Goal: Task Accomplishment & Management: Use online tool/utility

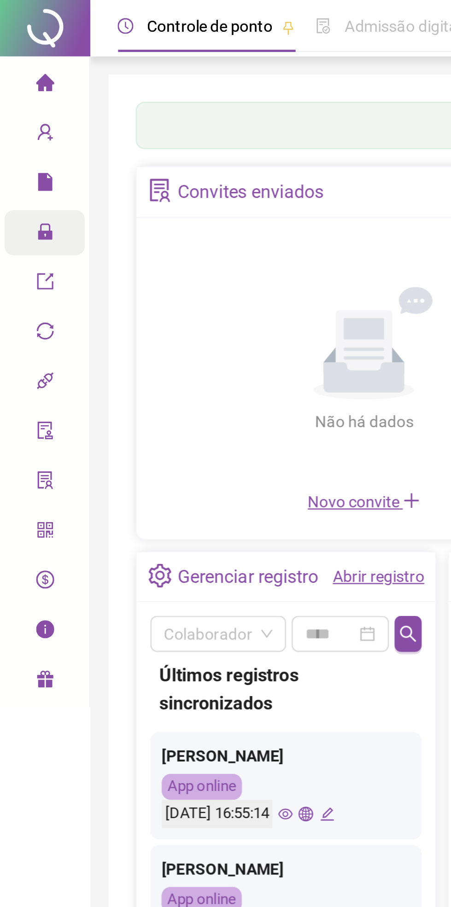
click at [21, 91] on icon "lock" at bounding box center [18, 94] width 7 height 7
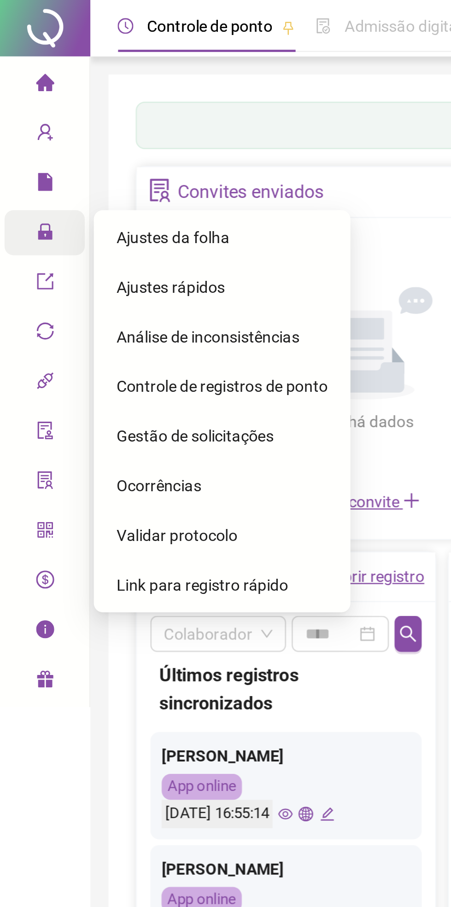
click at [85, 98] on span "Ajustes da folha" at bounding box center [70, 96] width 46 height 7
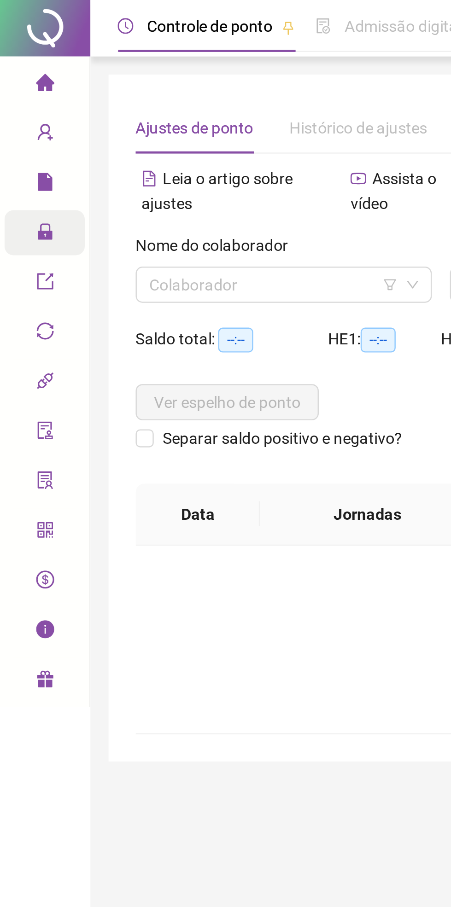
type input "**********"
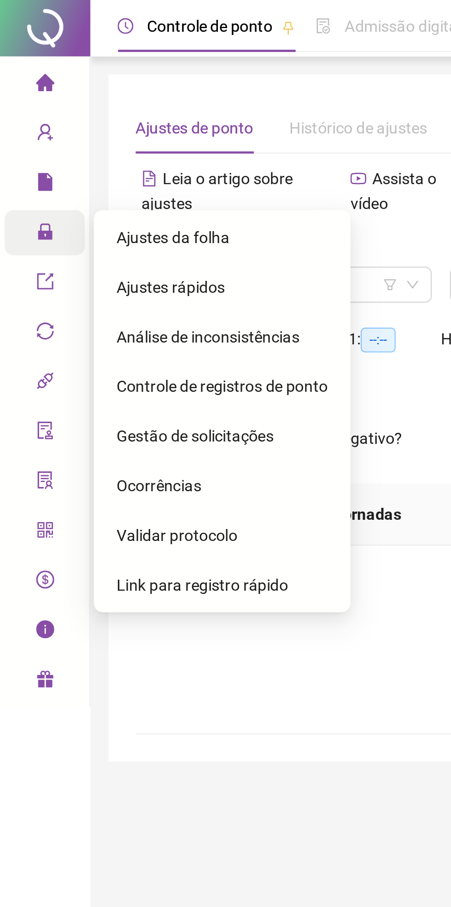
click at [103, 115] on div "Ajustes rápidos" at bounding box center [90, 117] width 86 height 18
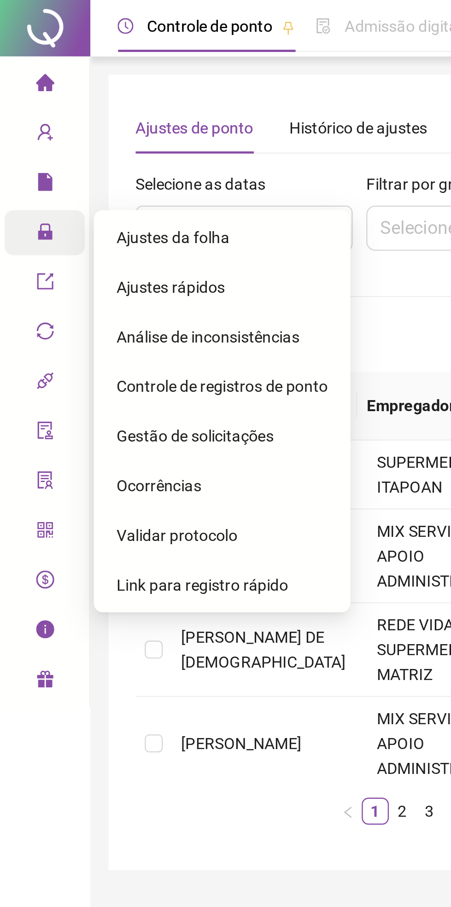
click at [99, 96] on div "Ajustes da folha" at bounding box center [90, 96] width 86 height 18
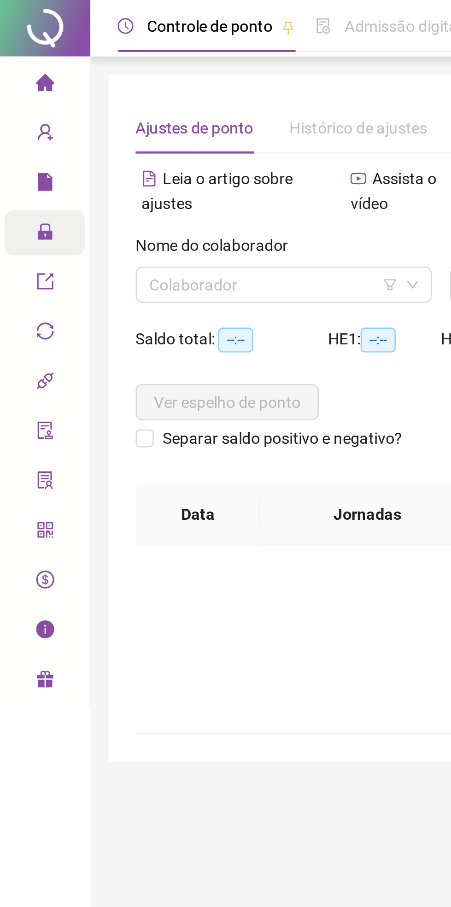
type input "**********"
click at [170, 118] on icon "down" at bounding box center [168, 116] width 6 height 6
click at [168, 118] on icon "down" at bounding box center [168, 116] width 6 height 6
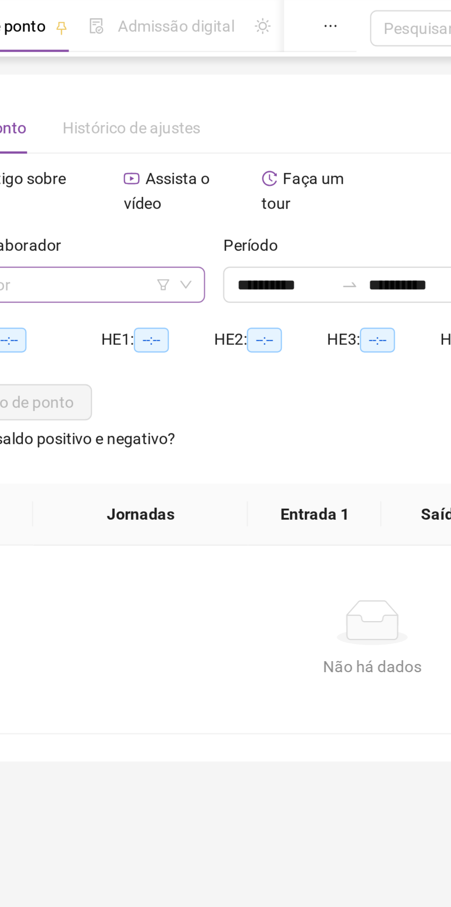
click at [171, 110] on div "Colaborador" at bounding box center [115, 116] width 121 height 15
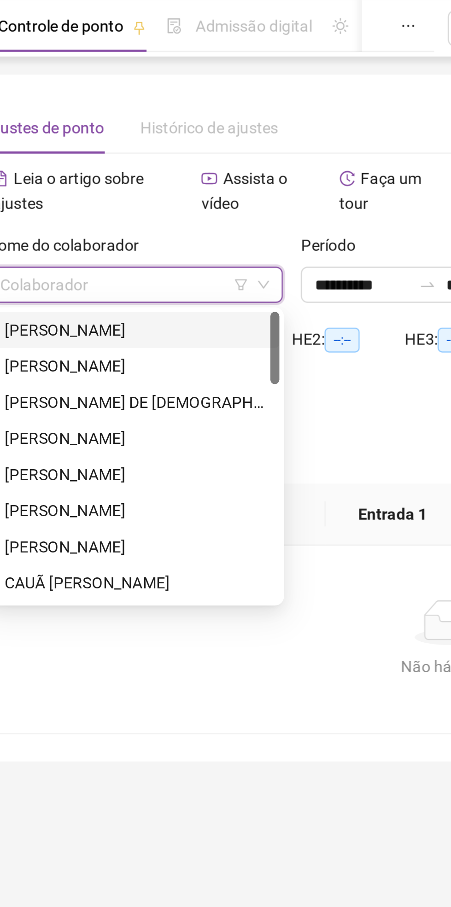
click at [136, 116] on input "search" at bounding box center [111, 116] width 101 height 14
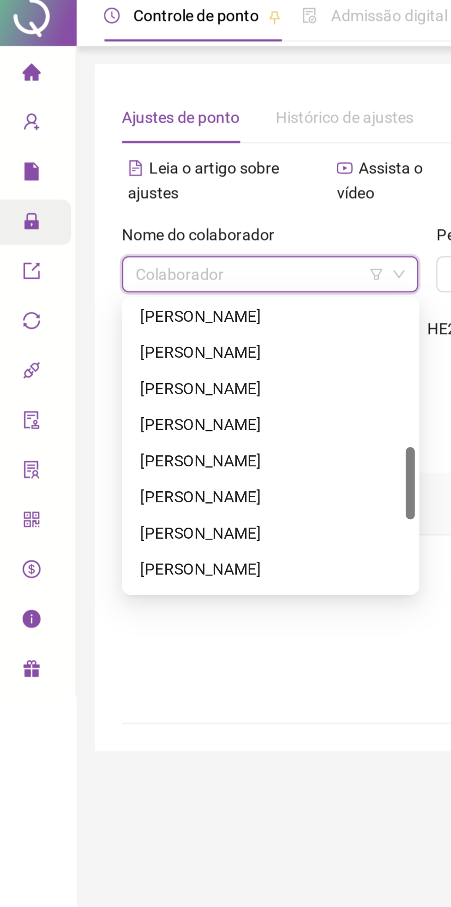
scroll to position [237, 0]
click at [121, 178] on div "[PERSON_NAME]" at bounding box center [116, 177] width 106 height 10
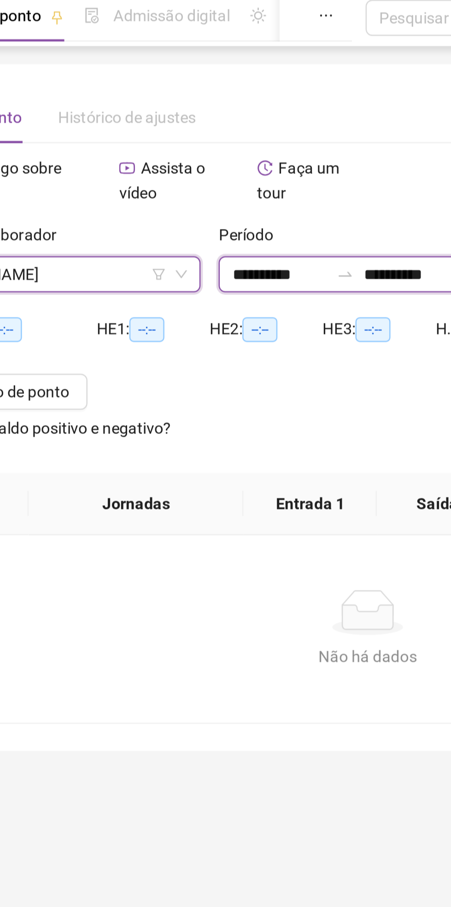
click at [220, 114] on input "**********" at bounding box center [208, 116] width 39 height 10
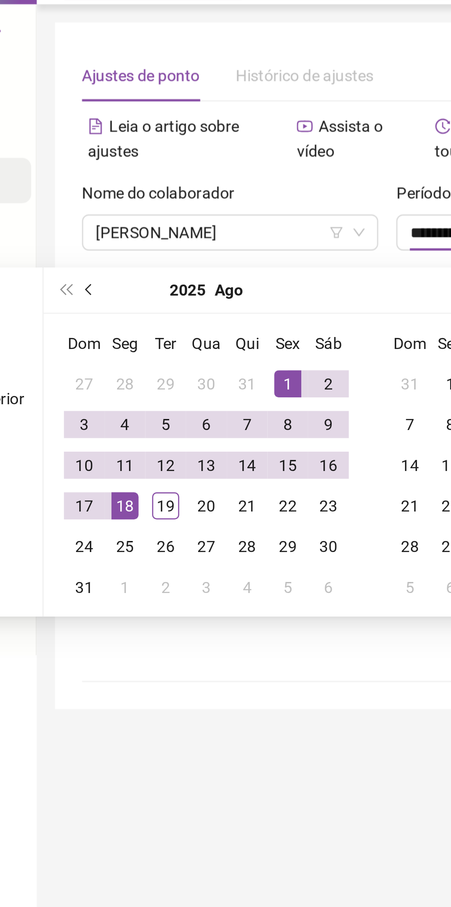
click at [58, 139] on span "prev-year" at bounding box center [59, 139] width 5 height 5
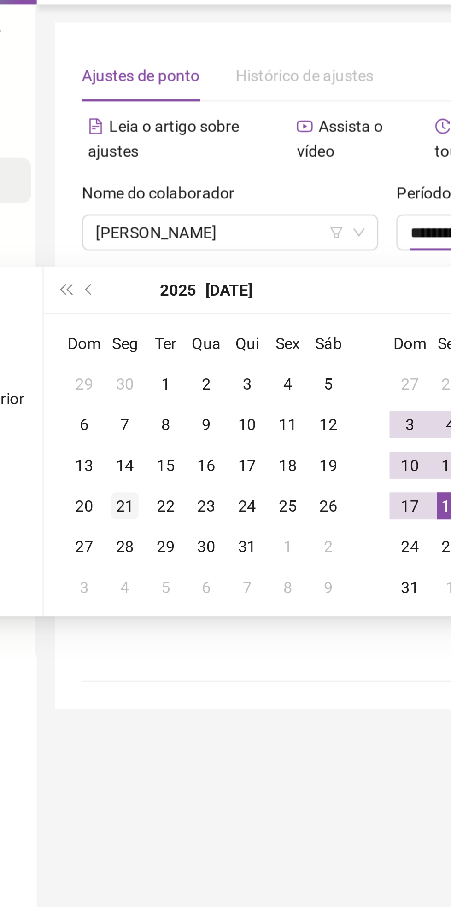
click at [67, 227] on div "21" at bounding box center [72, 227] width 11 height 11
type input "**********"
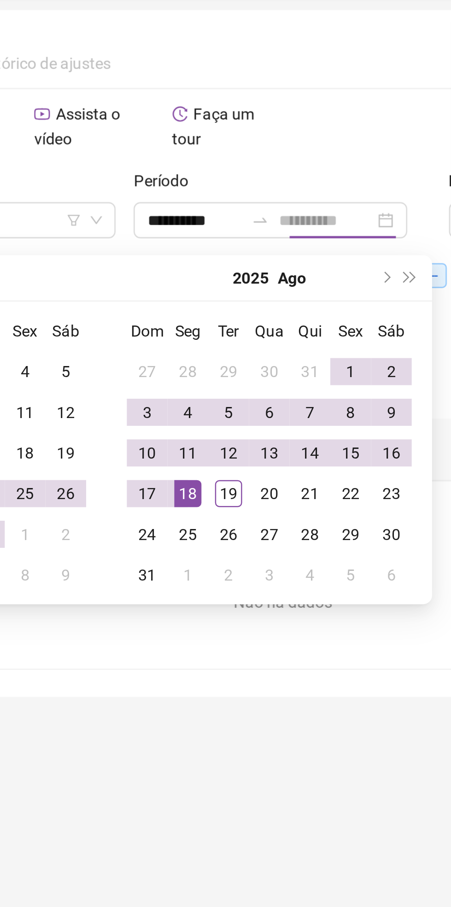
click at [205, 224] on div "18" at bounding box center [205, 227] width 11 height 11
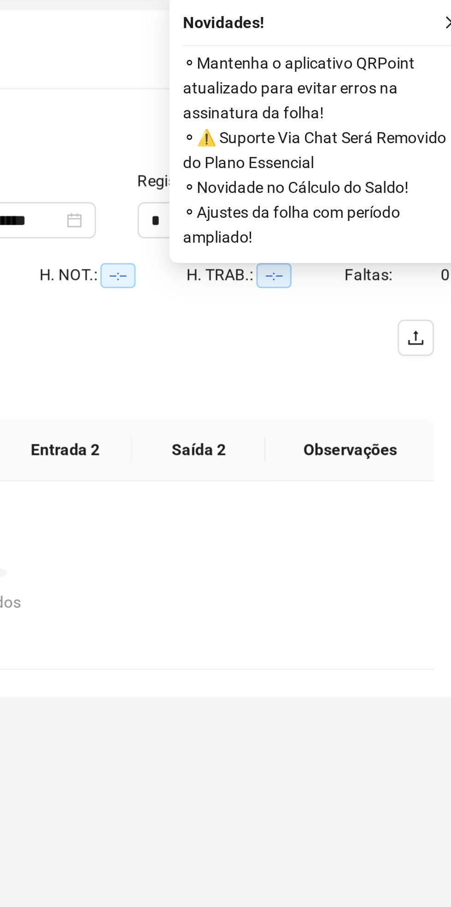
scroll to position [0, 0]
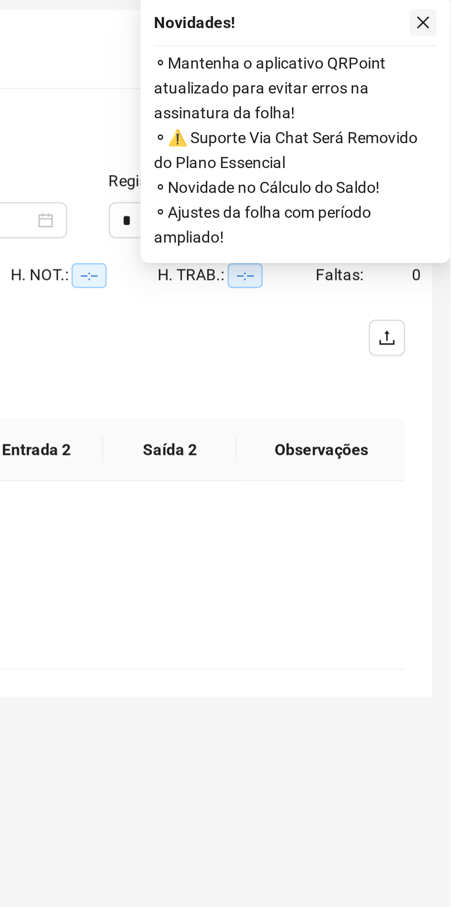
click at [440, 39] on button "button" at bounding box center [439, 35] width 11 height 11
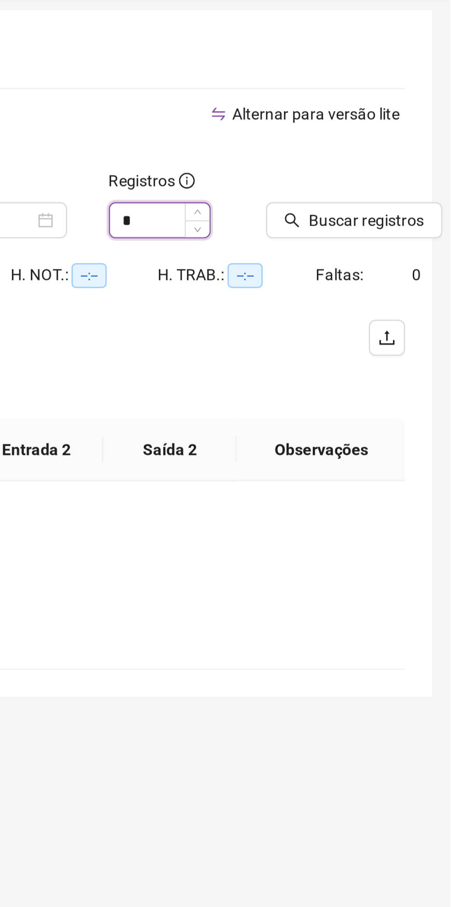
click at [352, 114] on input "*" at bounding box center [332, 116] width 40 height 14
click at [351, 109] on span "Increase Value" at bounding box center [347, 113] width 10 height 8
type input "*"
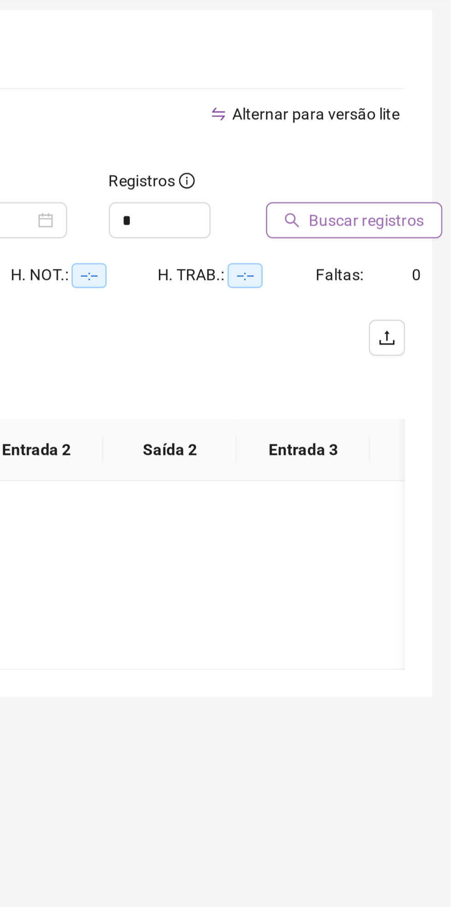
click at [412, 120] on span "Buscar registros" at bounding box center [416, 116] width 47 height 10
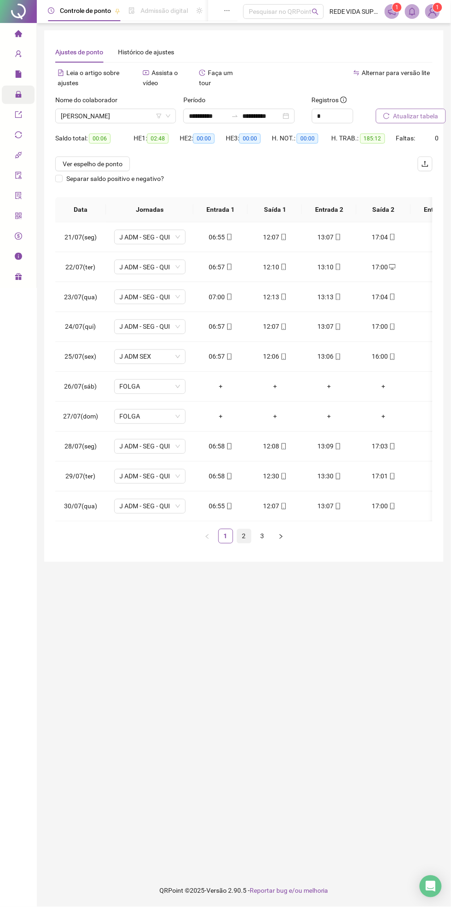
click at [243, 535] on link "2" at bounding box center [244, 536] width 14 height 14
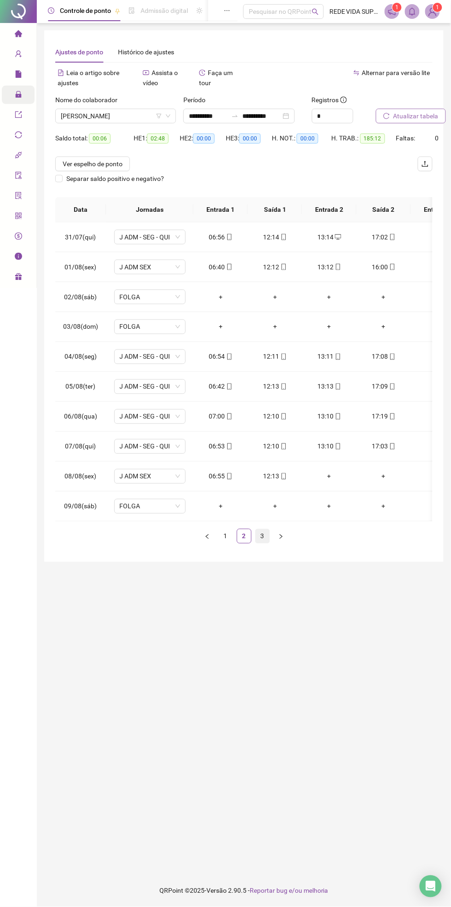
click at [262, 535] on link "3" at bounding box center [262, 536] width 14 height 14
